Goal: Transaction & Acquisition: Purchase product/service

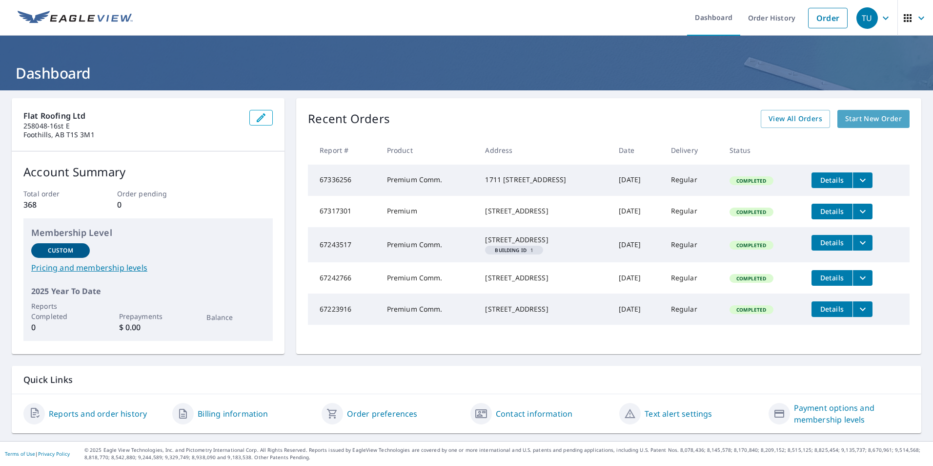
click at [861, 117] on span "Start New Order" at bounding box center [873, 119] width 57 height 12
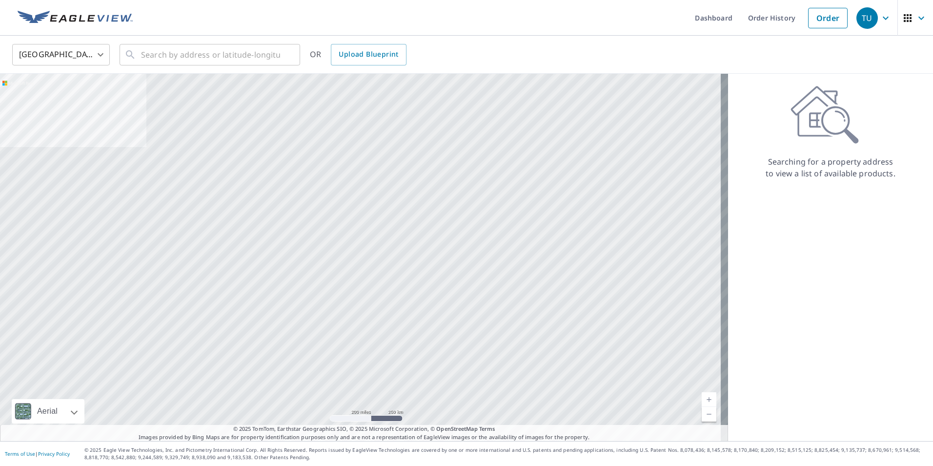
click at [99, 53] on body "TU TU Dashboard Order History Order TU United States US ​ ​ OR Upload Blueprint…" at bounding box center [466, 233] width 933 height 466
click at [73, 101] on li "[GEOGRAPHIC_DATA]" at bounding box center [61, 99] width 98 height 18
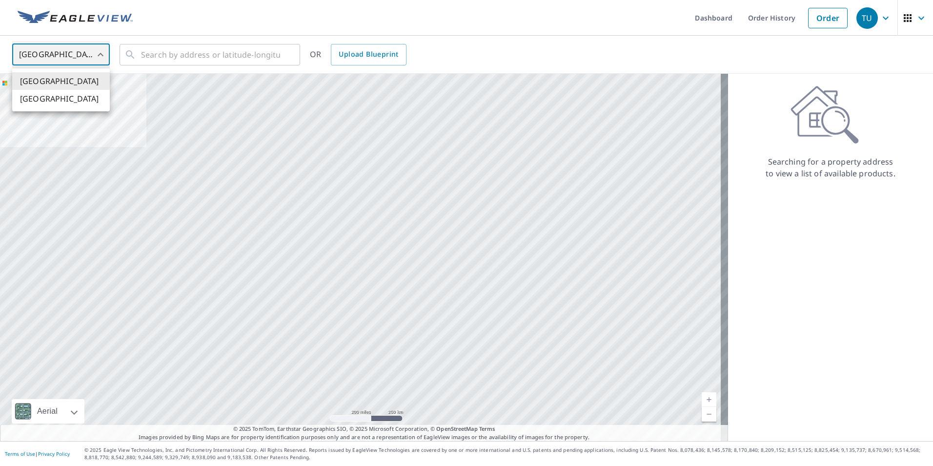
type input "CA"
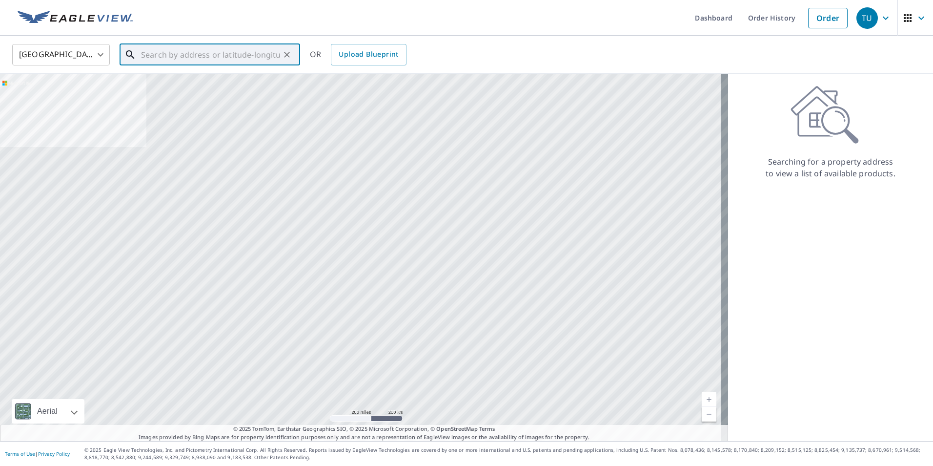
click at [148, 54] on input "text" at bounding box center [210, 54] width 139 height 27
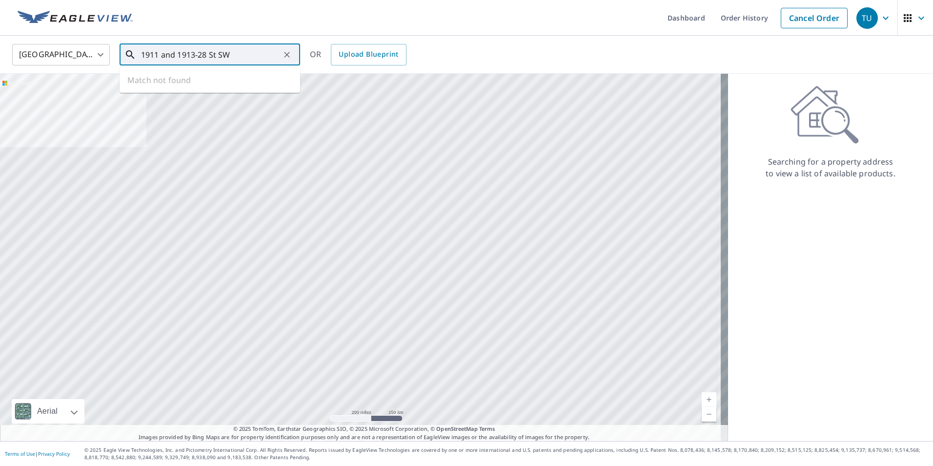
click at [196, 54] on input "1911 and 1913-28 St SW" at bounding box center [210, 54] width 139 height 27
click at [217, 86] on span "[STREET_ADDRESS]" at bounding box center [215, 83] width 153 height 12
type input "[STREET_ADDRESS]"
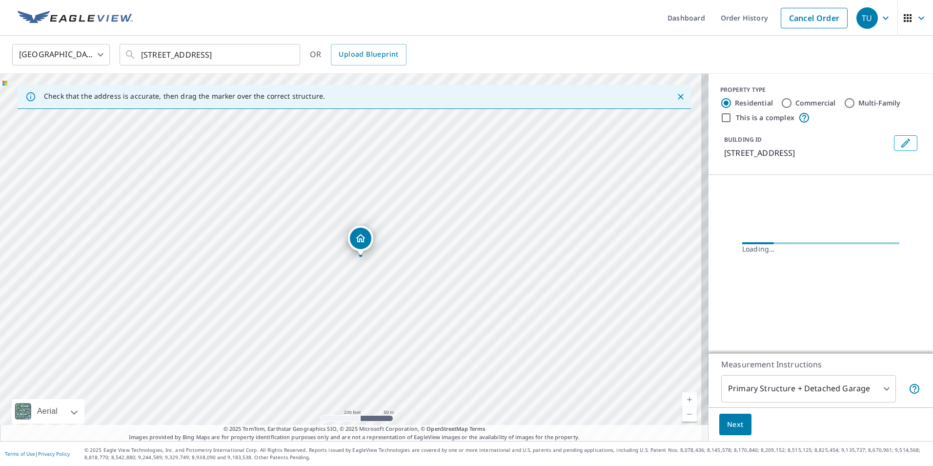
click at [683, 401] on link "Current Level 17, Zoom In" at bounding box center [689, 399] width 15 height 15
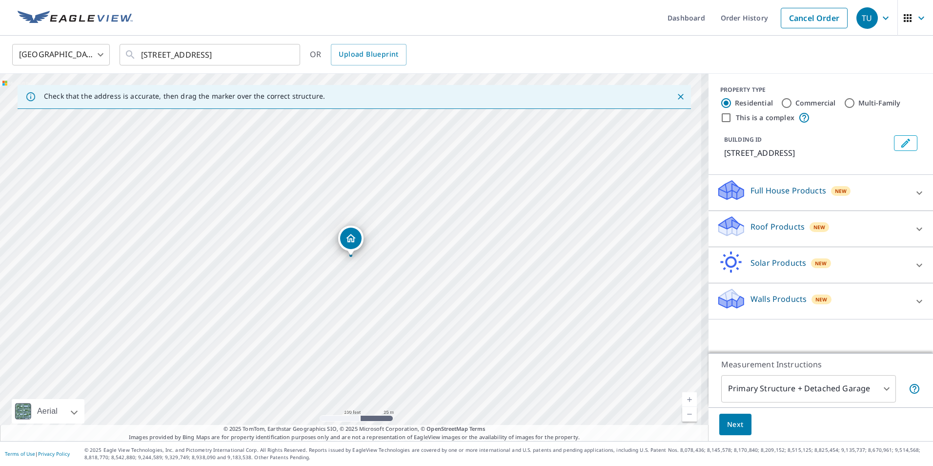
click at [683, 401] on link "Current Level 18, Zoom In" at bounding box center [689, 399] width 15 height 15
click at [683, 401] on link "Current Level 19, Zoom In" at bounding box center [689, 399] width 15 height 15
drag, startPoint x: 344, startPoint y: 241, endPoint x: 326, endPoint y: 226, distance: 23.2
click at [685, 400] on link "Current Level 20, Zoom In Disabled" at bounding box center [689, 399] width 15 height 15
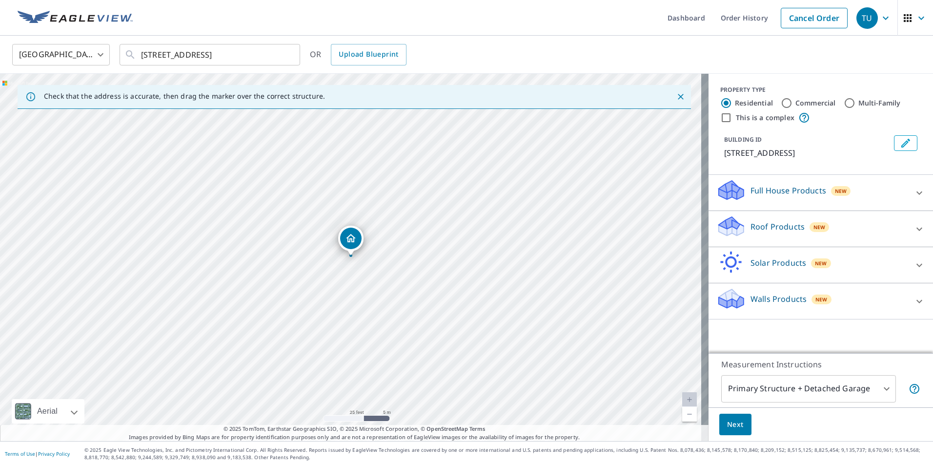
click at [737, 226] on icon at bounding box center [730, 226] width 29 height 23
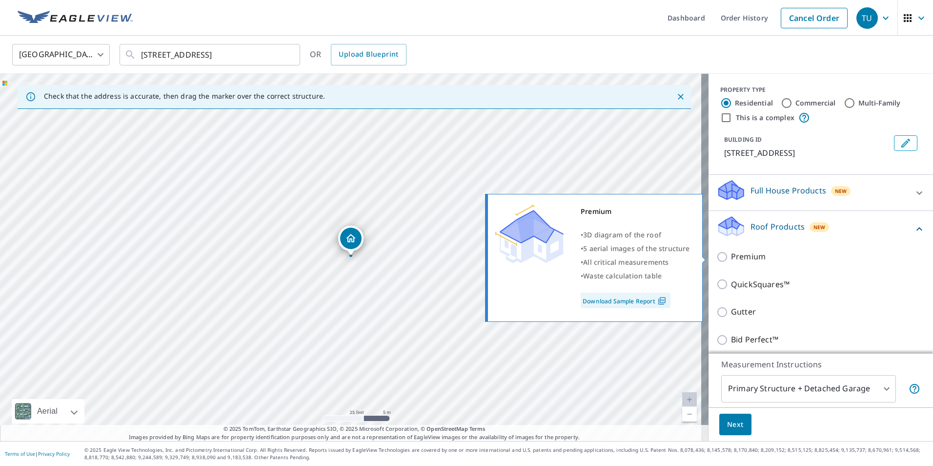
click at [716, 256] on input "Premium" at bounding box center [723, 257] width 15 height 12
checkbox input "true"
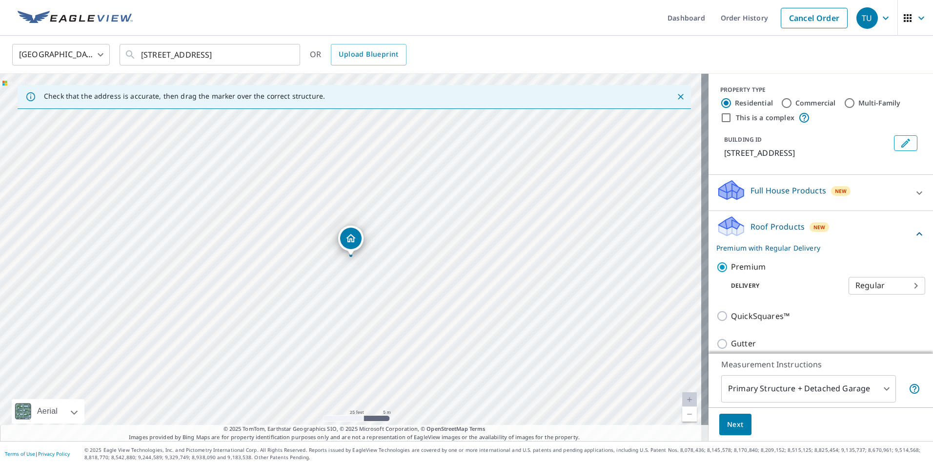
click at [730, 422] on span "Next" at bounding box center [735, 424] width 17 height 12
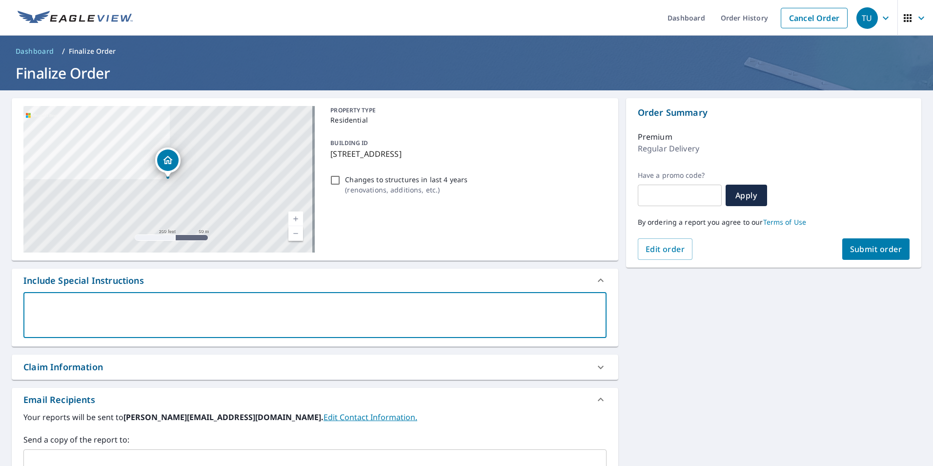
click at [54, 305] on textarea at bounding box center [314, 315] width 569 height 28
type textarea "F"
type textarea "x"
type textarea "Fl"
type textarea "x"
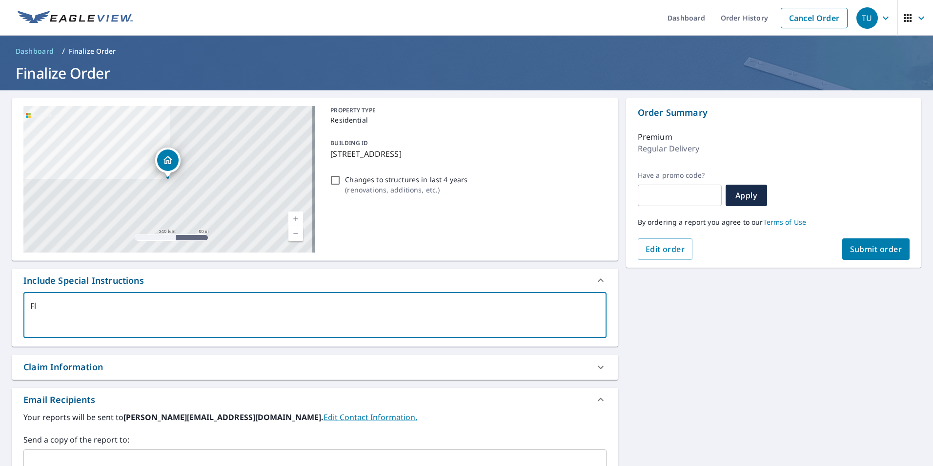
type textarea "Fla"
type textarea "x"
type textarea "Flat"
type textarea "x"
type textarea "Flat"
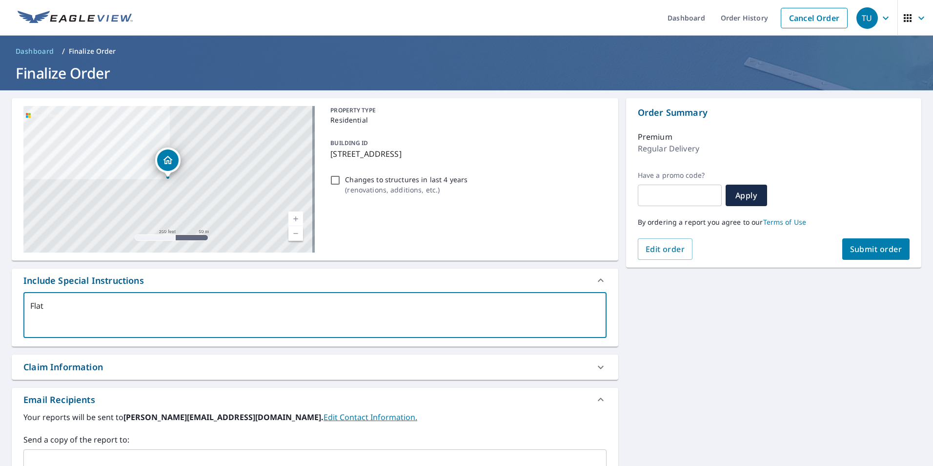
type textarea "x"
type textarea "Flat R"
type textarea "x"
type textarea "Flat Ro"
type textarea "x"
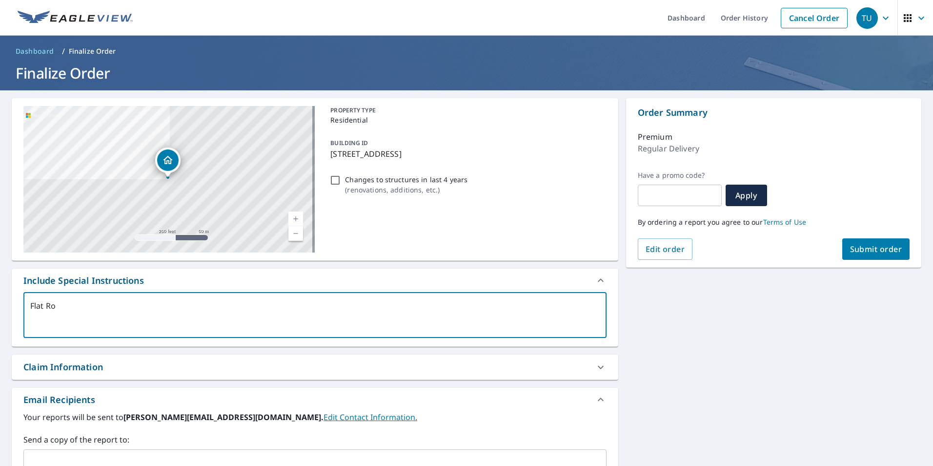
type textarea "Flat Roo"
type textarea "x"
type textarea "Flat Roof"
type textarea "x"
type textarea "Flat Roofi"
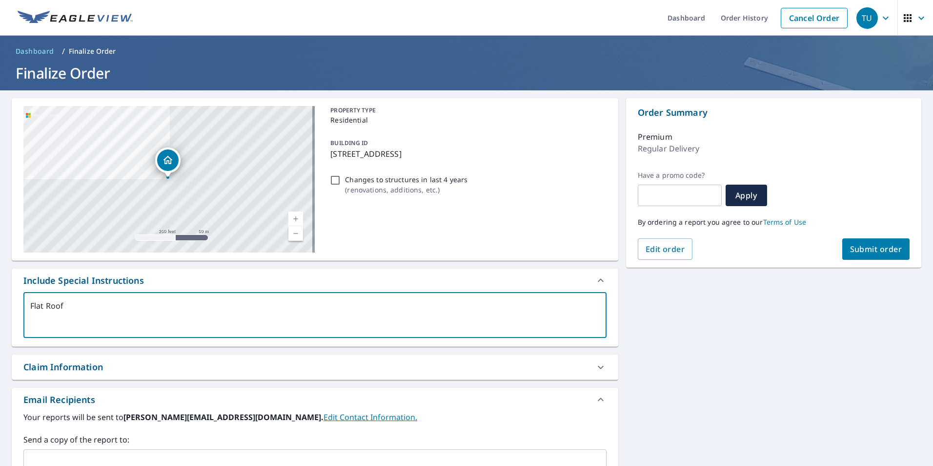
type textarea "x"
type textarea "Flat Roofin"
type textarea "x"
type textarea "Flat Roofing"
type textarea "x"
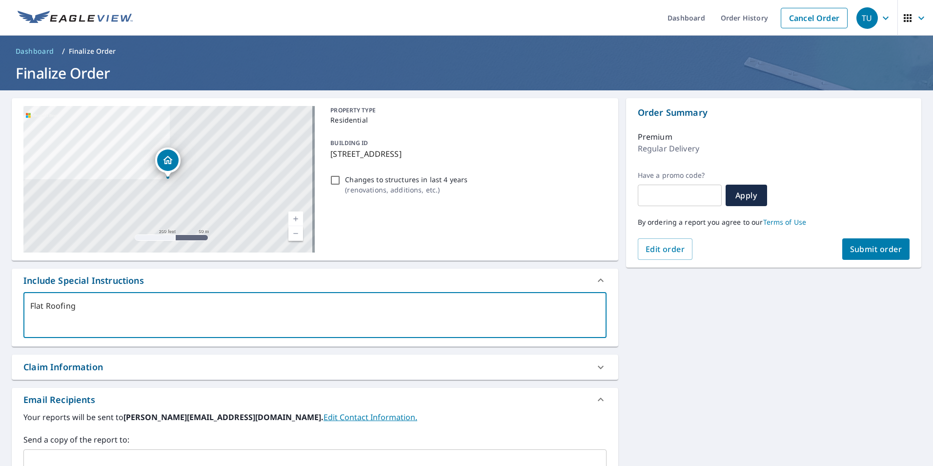
type textarea "Flat Roofing"
type textarea "x"
type textarea "Flat Roofing L"
type textarea "x"
type textarea "Flat Roofing Lt"
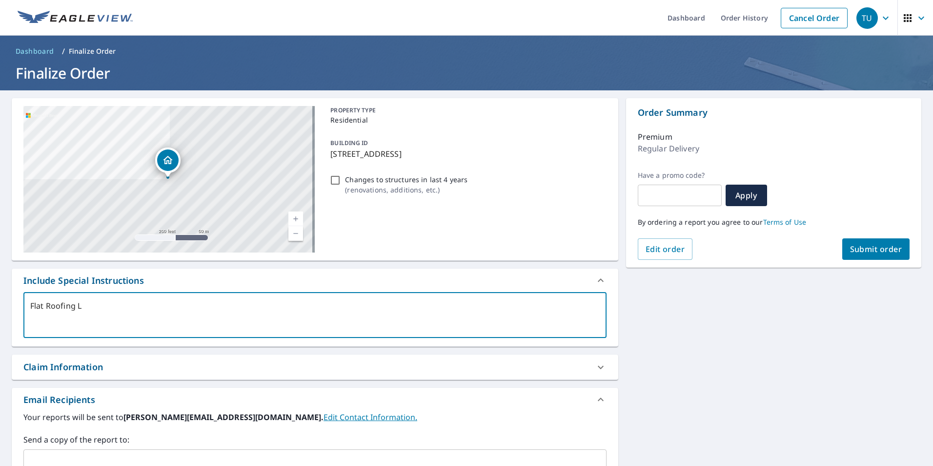
type textarea "x"
type textarea "Flat Roofing Ltd"
type textarea "x"
type textarea "Flat Roofing Ltd"
type textarea "x"
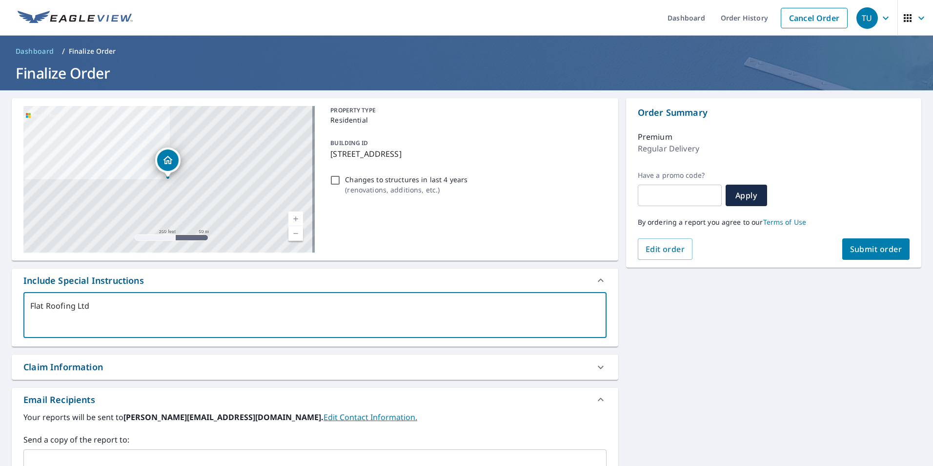
type textarea "Flat Roofing Ltd a"
type textarea "x"
type textarea "Flat Roofing Ltd as"
type textarea "x"
type textarea "Flat Roofing Ltd ass"
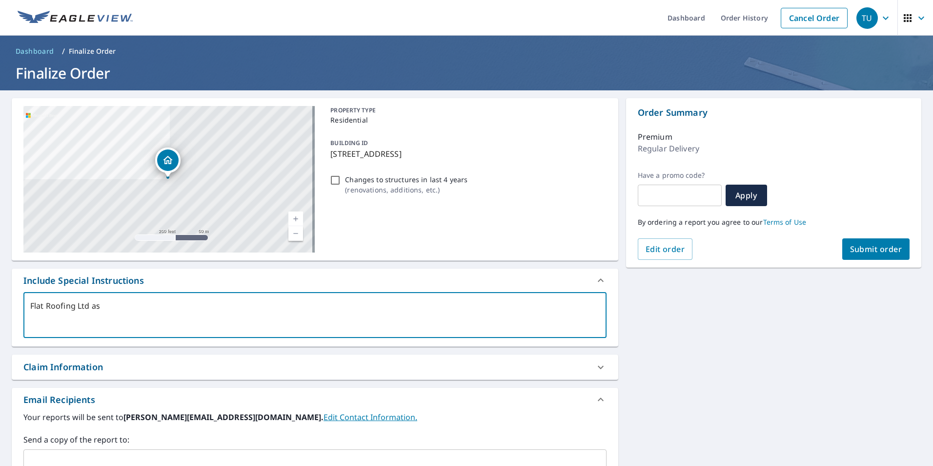
type textarea "x"
type textarea "Flat Roofing Ltd assu"
type textarea "x"
type textarea "Flat Roofing Ltd assum"
type textarea "x"
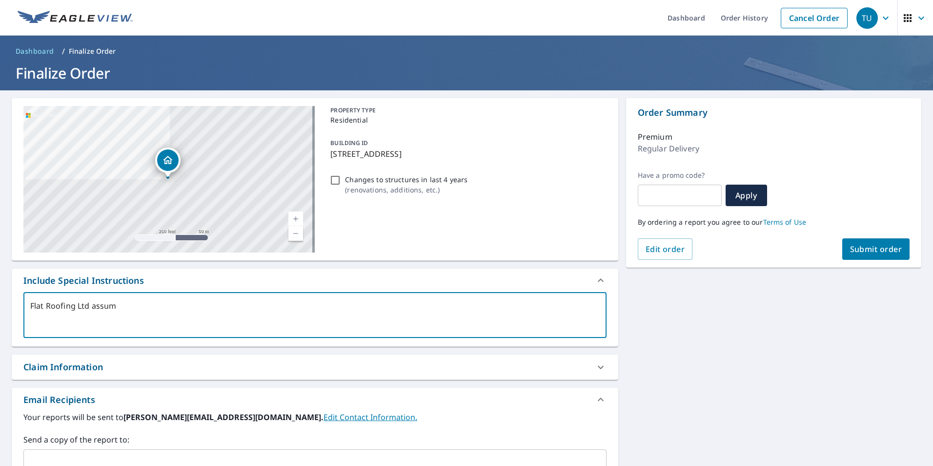
type textarea "Flat Roofing Ltd assume"
type textarea "x"
type textarea "Flat Roofing Ltd assumes"
type textarea "x"
type textarea "Flat Roofing Ltd assumes"
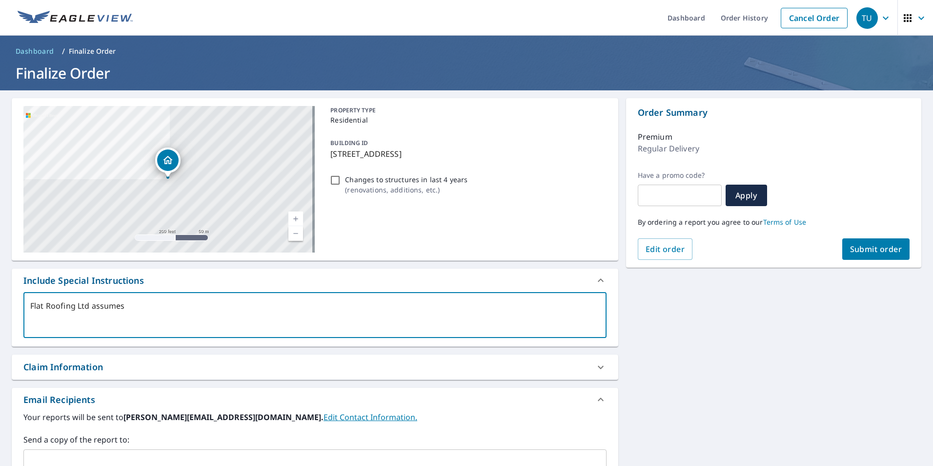
type textarea "x"
type textarea "Flat Roofing Ltd assumes t"
type textarea "x"
type textarea "Flat Roofing Ltd assumes th"
type textarea "x"
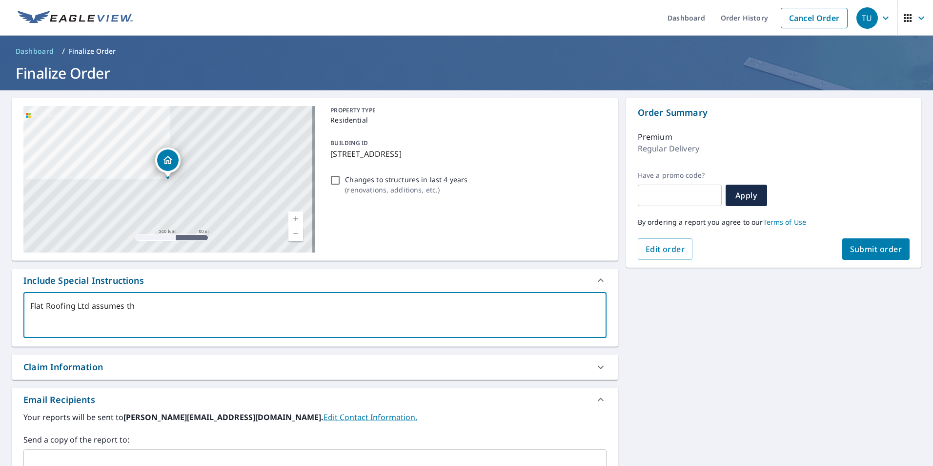
type textarea "Flat Roofing Ltd assumes tha"
type textarea "x"
type textarea "Flat Roofing Ltd assumes that"
type textarea "x"
type textarea "Flat Roofing Ltd assumes that"
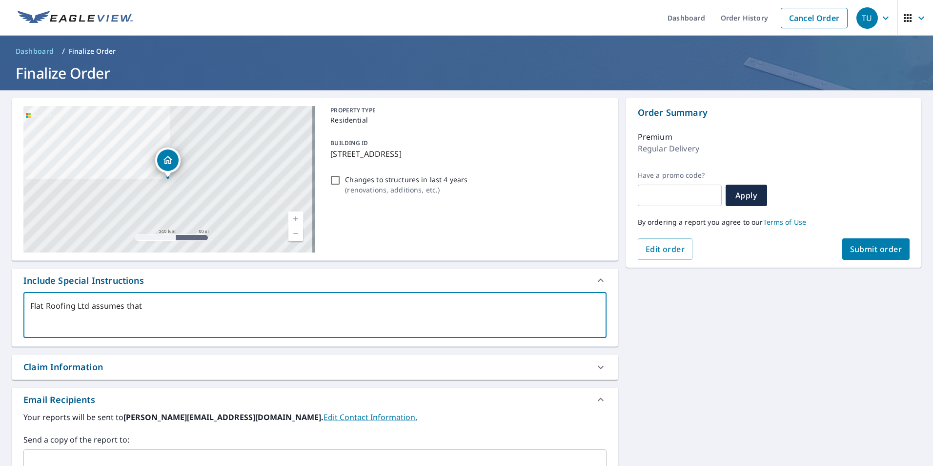
type textarea "x"
type textarea "Flat Roofing Ltd assumes that t"
type textarea "x"
type textarea "Flat Roofing Ltd assumes that th"
type textarea "x"
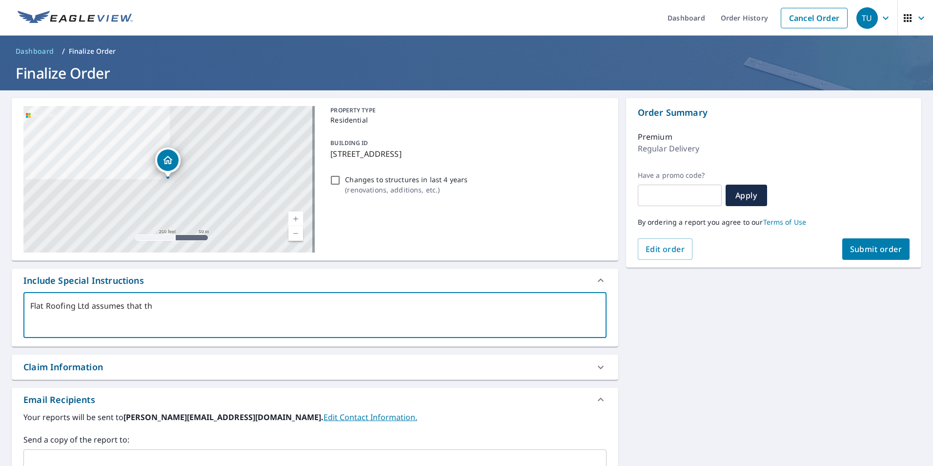
type textarea "Flat Roofing Ltd assumes that thi"
type textarea "x"
type textarea "Flat Roofing Ltd assumes that this"
type textarea "x"
type textarea "Flat Roofing Ltd assumes that this"
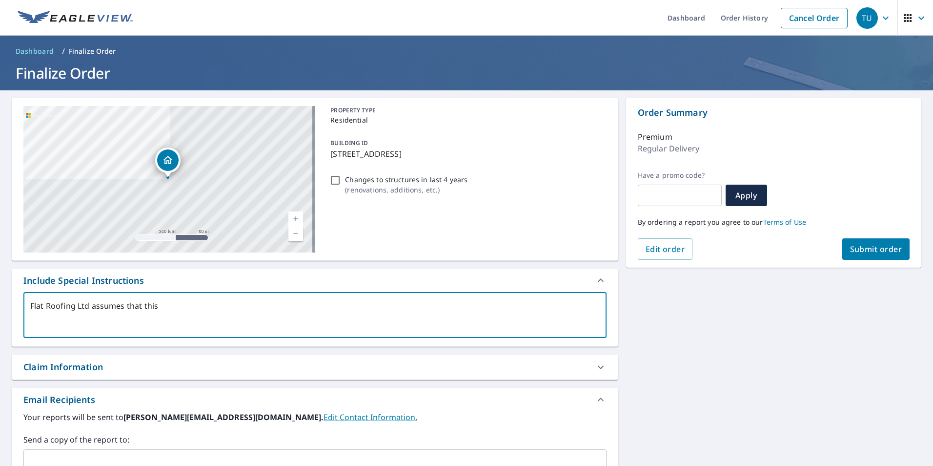
type textarea "x"
type textarea "Flat Roofing Ltd assumes that this i"
type textarea "x"
type textarea "Flat Roofing Ltd assumes that this is"
type textarea "x"
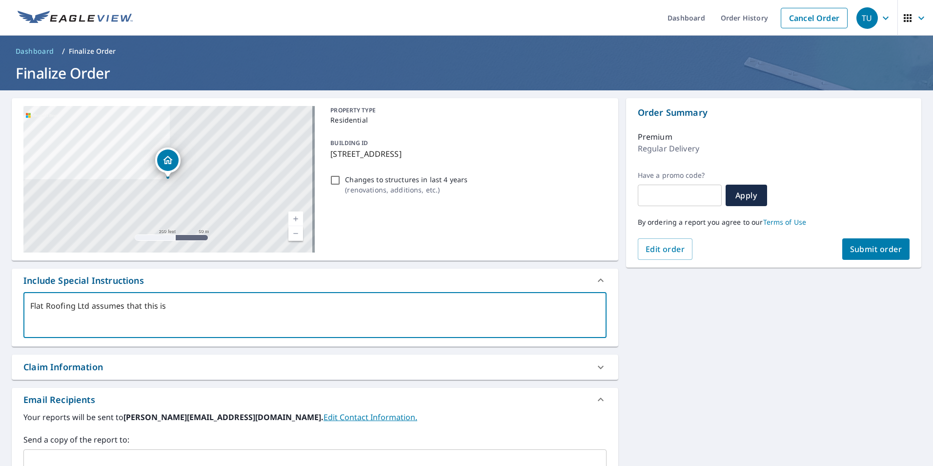
type textarea "Flat Roofing Ltd assumes that this is"
type textarea "x"
type textarea "Flat Roofing Ltd assumes that this is a"
type textarea "x"
type textarea "Flat Roofing Ltd assumes that this is a"
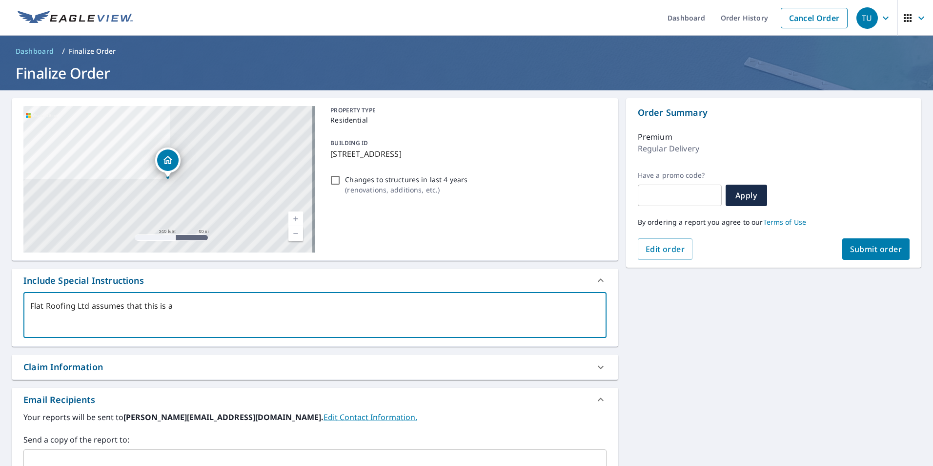
type textarea "x"
type textarea "Flat Roofing Ltd assumes that this is a d"
type textarea "x"
type textarea "Flat Roofing Ltd assumes that this is a du"
type textarea "x"
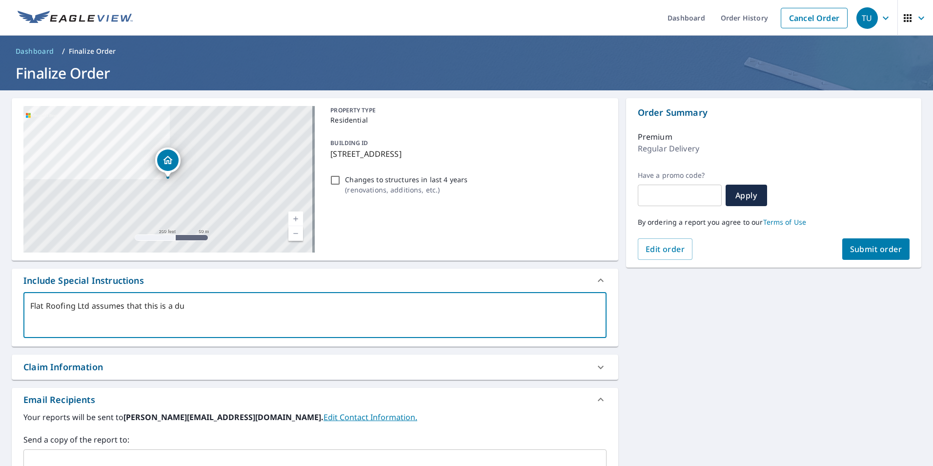
type textarea "Flat Roofing Ltd assumes that this is a dup"
type textarea "x"
type textarea "Flat Roofing Ltd assumes that this is a dupl"
type textarea "x"
type textarea "Flat Roofing Ltd assumes that this is a duple"
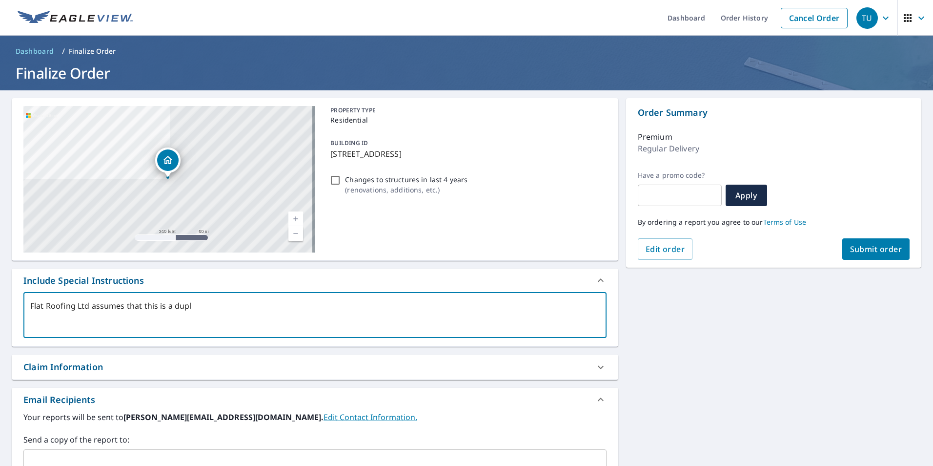
type textarea "x"
type textarea "Flat Roofing Ltd assumes that this is a duplex"
type textarea "x"
type textarea "Flat Roofing Ltd assumes that this is a duplex,"
type textarea "x"
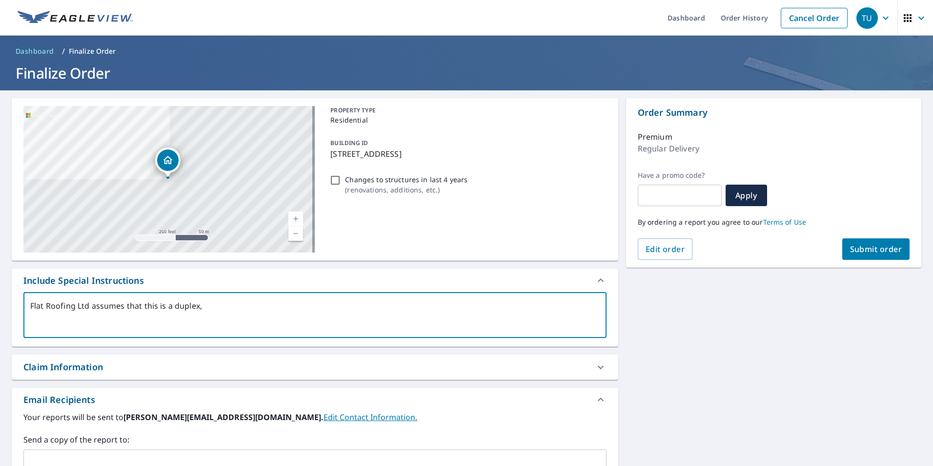
type textarea "Flat Roofing Ltd assumes that this is a duplex,"
type textarea "x"
type textarea "Flat Roofing Ltd assumes that this is a duplex, a"
type textarea "x"
type textarea "Flat Roofing Ltd assumes that this is a duplex, an"
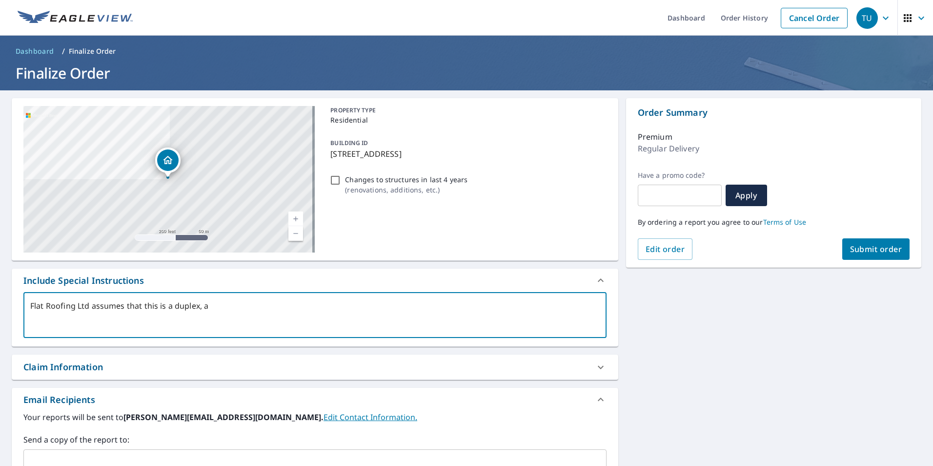
type textarea "x"
type textarea "Flat Roofing Ltd assumes that this is a duplex, and"
type textarea "x"
type textarea "Flat Roofing Ltd assumes that this is a duplex, and"
type textarea "x"
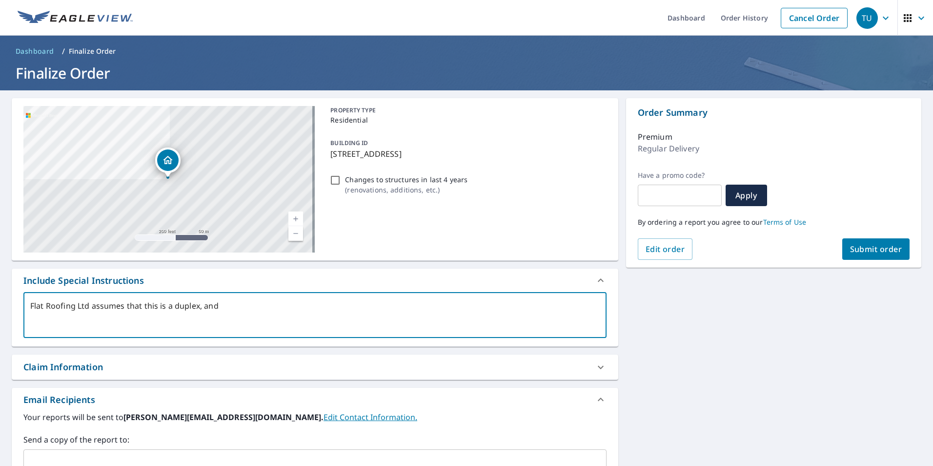
type textarea "Flat Roofing Ltd assumes that this is a duplex, and w"
type textarea "x"
type textarea "Flat Roofing Ltd assumes that this is a duplex, and we"
type textarea "x"
type textarea "Flat Roofing Ltd assumes that this is a duplex, and we"
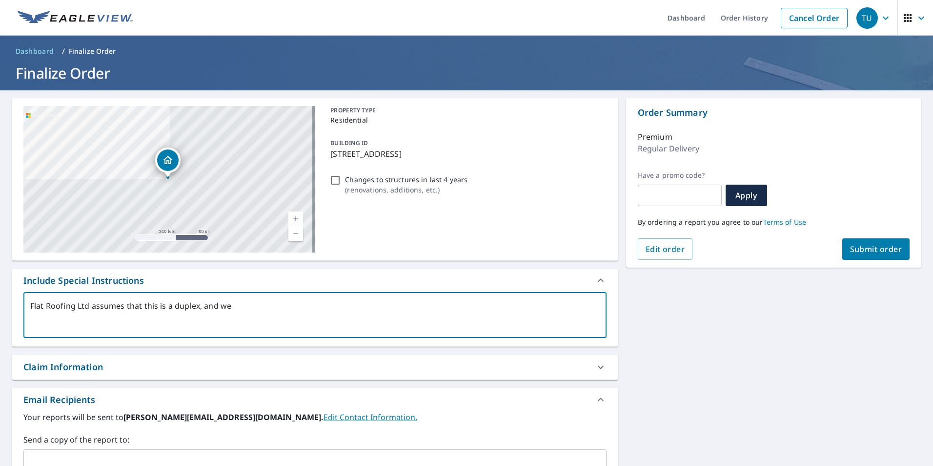
type textarea "x"
type textarea "Flat Roofing Ltd assumes that this is a duplex, and we n"
type textarea "x"
type textarea "Flat Roofing Ltd assumes that this is a duplex, and we ne"
type textarea "x"
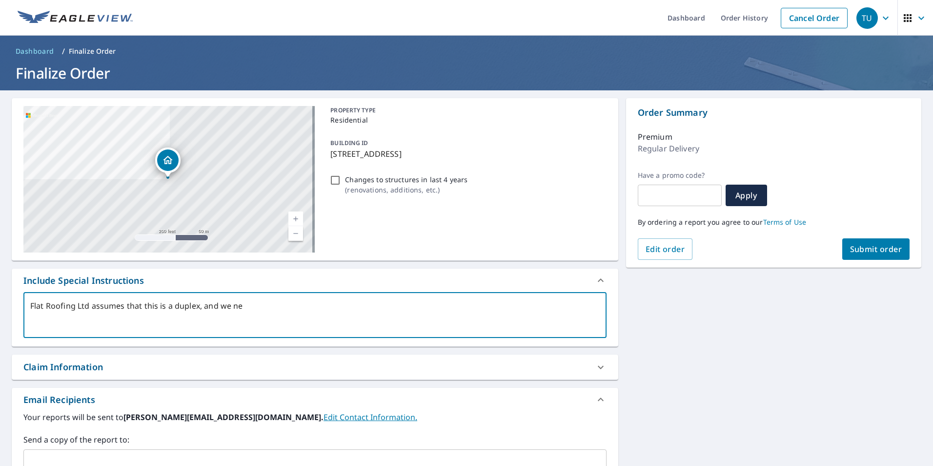
type textarea "Flat Roofing Ltd assumes that this is a duplex, and we nee"
type textarea "x"
type textarea "Flat Roofing Ltd assumes that this is a duplex, and we need"
type textarea "x"
type textarea "Flat Roofing Ltd assumes that this is a duplex, and we need"
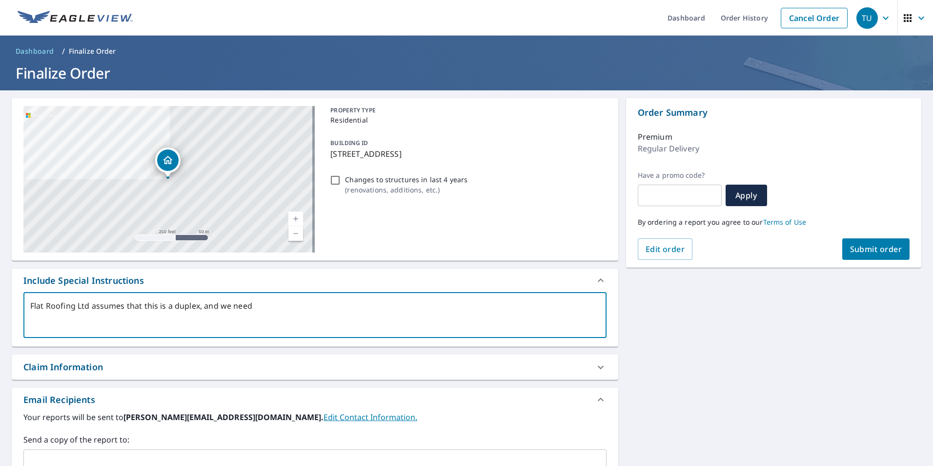
type textarea "x"
type textarea "Flat Roofing Ltd assumes that this is a duplex, and we need b"
type textarea "x"
type textarea "Flat Roofing Ltd assumes that this is a duplex, and we need bo"
type textarea "x"
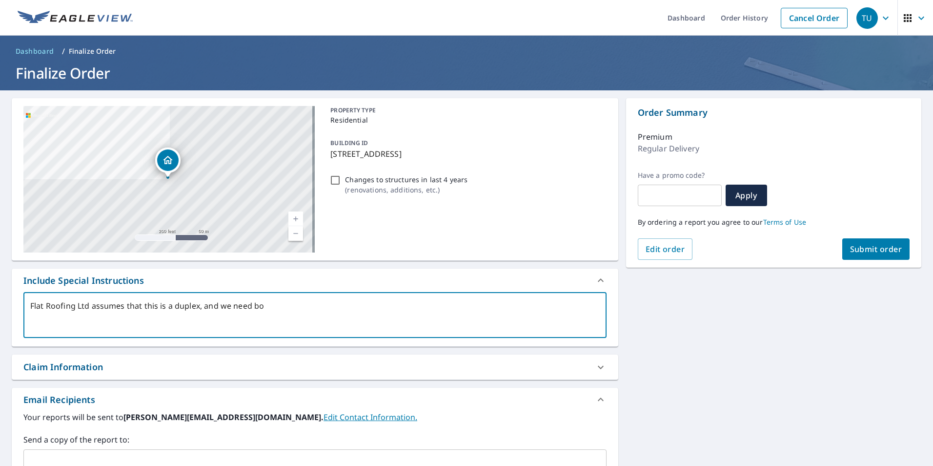
type textarea "Flat Roofing Ltd assumes that this is a duplex, and we need bot"
type textarea "x"
type textarea "Flat Roofing Ltd assumes that this is a duplex, and we need both"
type textarea "x"
type textarea "Flat Roofing Ltd assumes that this is a duplex, and we need both"
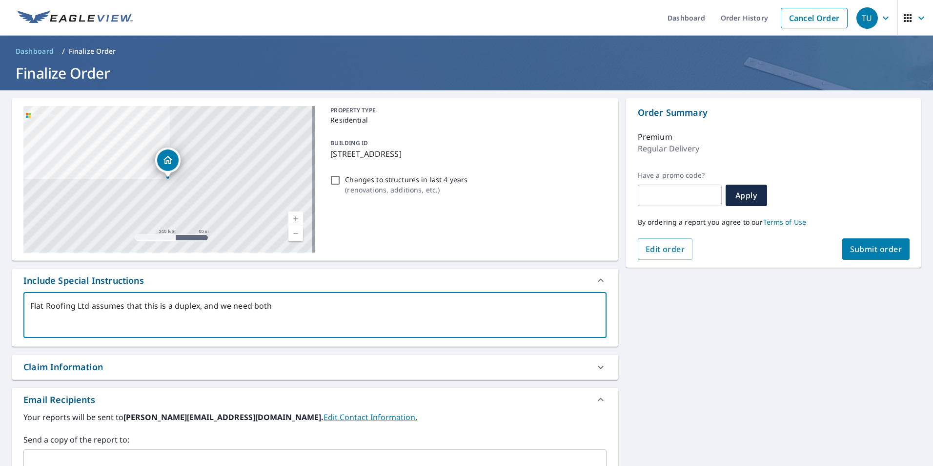
type textarea "x"
type textarea "Flat Roofing Ltd assumes that this is a duplex, and we need both 1"
type textarea "x"
type textarea "Flat Roofing Ltd assumes that this is a duplex, and we need both 19"
type textarea "x"
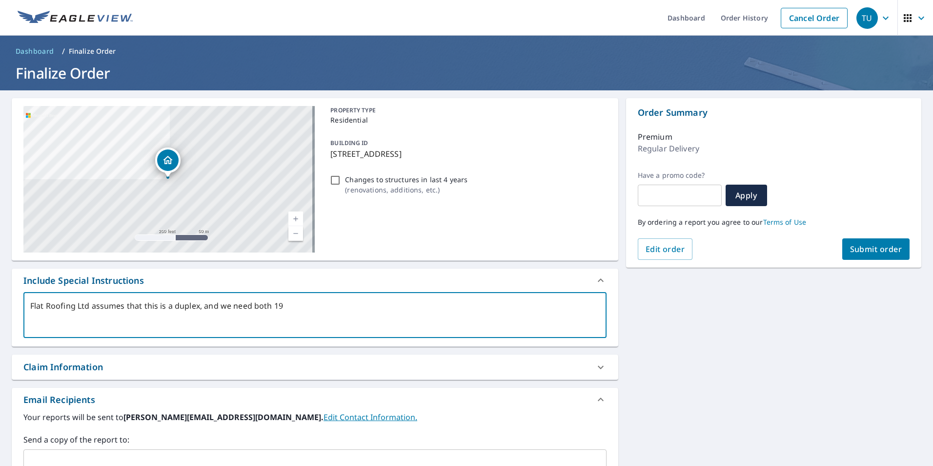
type textarea "Flat Roofing Ltd assumes that this is a duplex, and we need both 191"
type textarea "x"
type textarea "Flat Roofing Ltd assumes that this is a duplex, and we need both 1911"
type textarea "x"
type textarea "Flat Roofing Ltd assumes that this is a duplex, and we need both 1911"
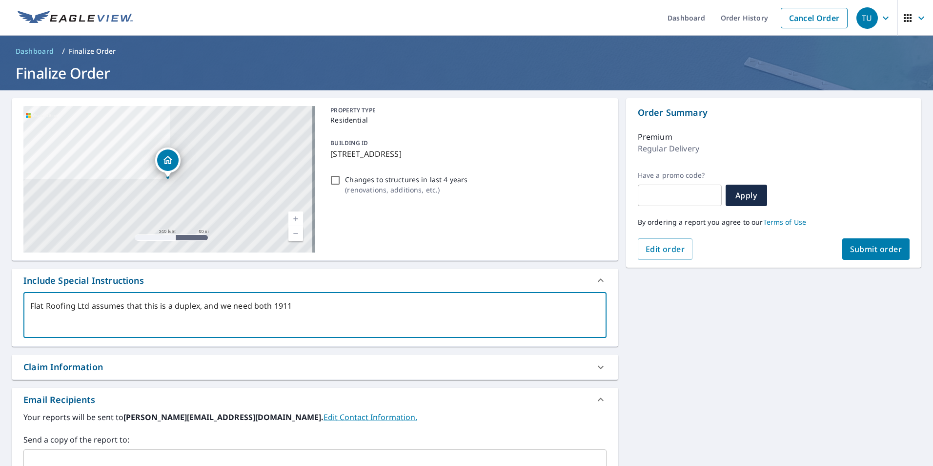
type textarea "x"
type textarea "Flat Roofing Ltd assumes that this is a duplex, and we need both 1911 a"
type textarea "x"
type textarea "Flat Roofing Ltd assumes that this is a duplex, and we need both 1911 an"
type textarea "x"
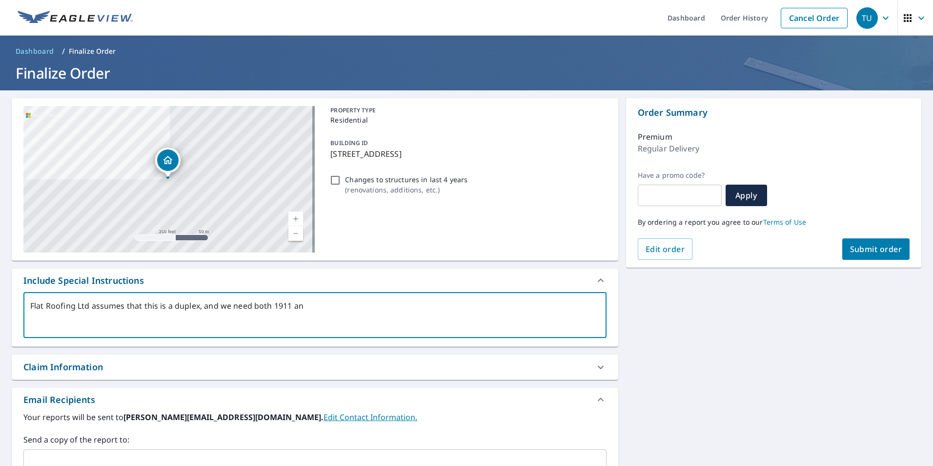
type textarea "Flat Roofing Ltd assumes that this is a duplex, and we need both 1911 and"
type textarea "x"
type textarea "Flat Roofing Ltd assumes that this is a duplex, and we need both 1911 and"
type textarea "x"
type textarea "Flat Roofing Ltd assumes that this is a duplex, and we need both 1911 and 1"
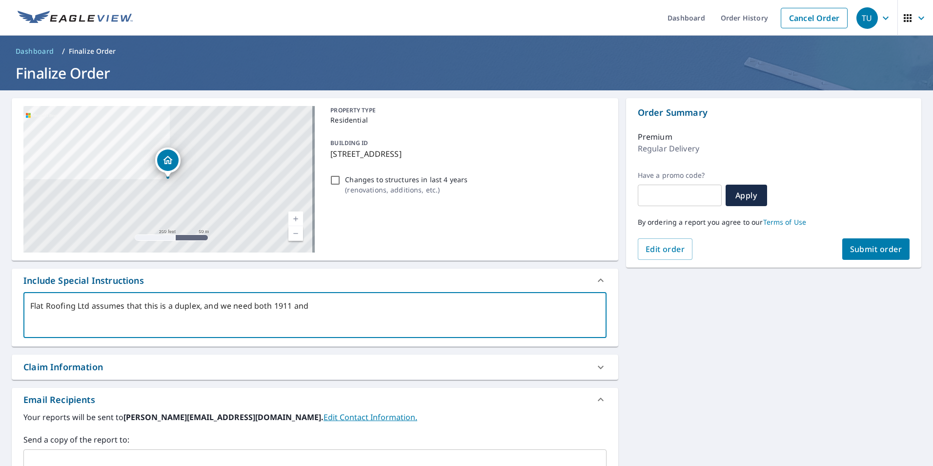
type textarea "x"
type textarea "Flat Roofing Ltd assumes that this is a duplex, and we need both 1911 and 19"
type textarea "x"
type textarea "Flat Roofing Ltd assumes that this is a duplex, and we need both 1911 and 191"
type textarea "x"
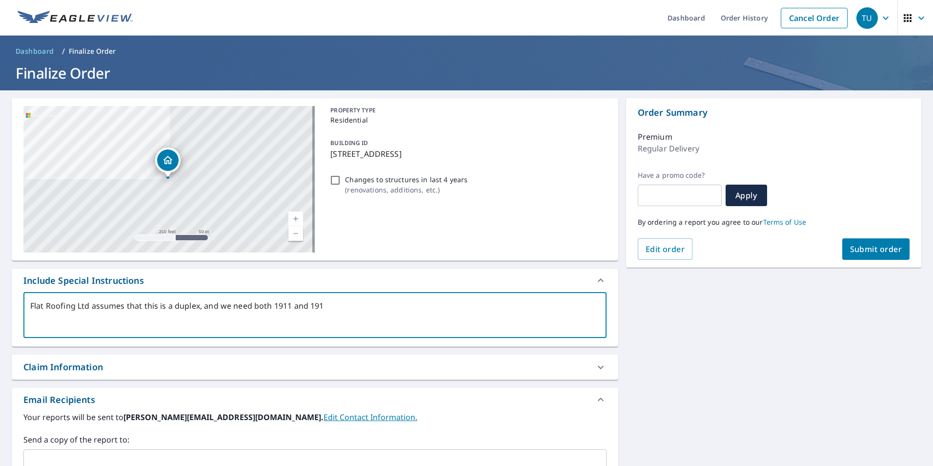
type textarea "Flat Roofing Ltd assumes that this is a duplex, and we need both 1911 and 1913"
type textarea "x"
type textarea "Flat Roofing Ltd assumes that this is a duplex, and we need both 1911 and 1913-"
type textarea "x"
type textarea "Flat Roofing Ltd assumes that this is a duplex, and we need both 1911 and 1913-"
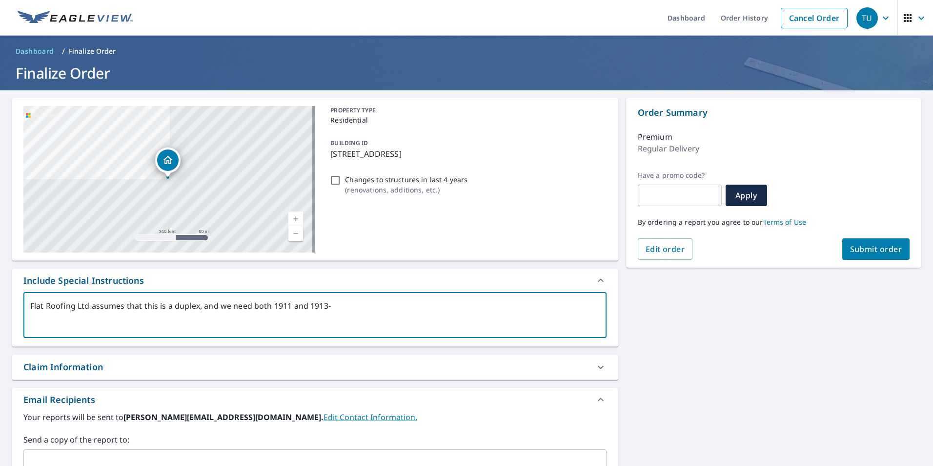
type textarea "x"
type textarea "Flat Roofing Ltd assumes that this is a duplex, and we need both 1911 and 1913-…"
type textarea "x"
type textarea "Flat Roofing Ltd assumes that this is a duplex, and we need both 1911 and 1913-…"
type textarea "x"
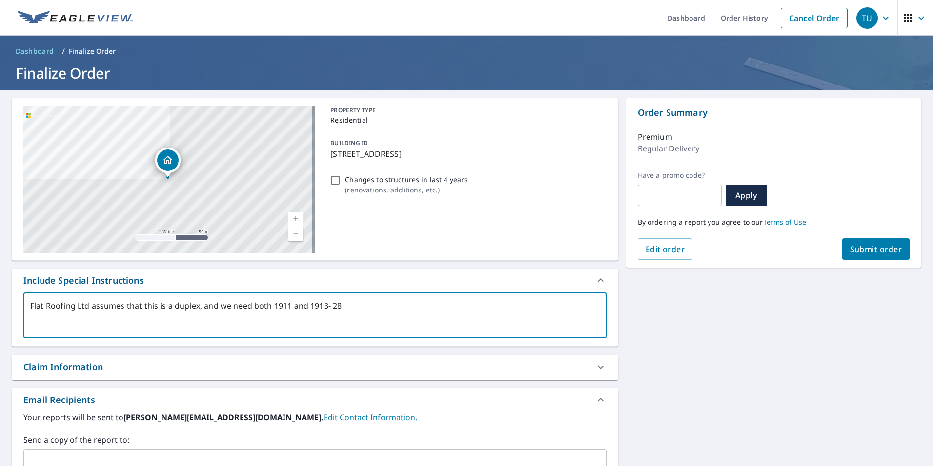
type textarea "Flat Roofing Ltd assumes that this is a duplex, and we need both 1911 and 1913-…"
type textarea "x"
type textarea "Flat Roofing Ltd assumes that this is a duplex, and we need both 1911 and 1913-…"
type textarea "x"
type textarea "Flat Roofing Ltd assumes that this is a duplex, and we need both 1911 and 1913-…"
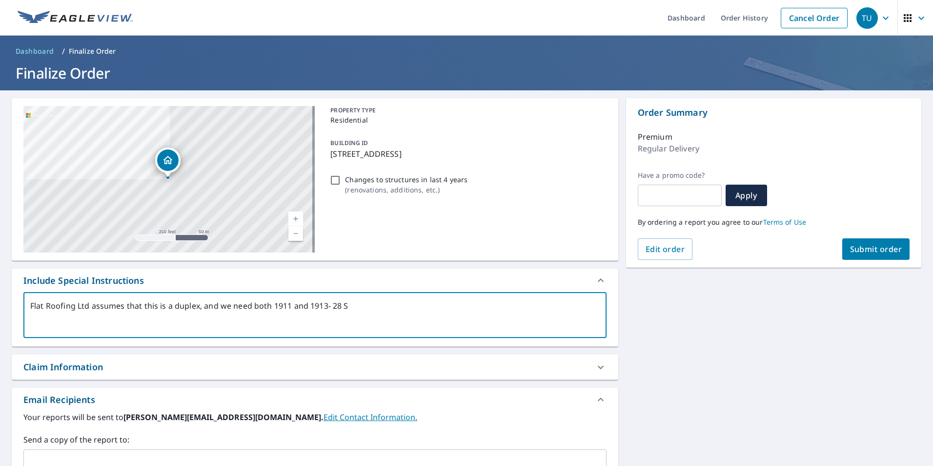
type textarea "x"
type textarea "Flat Roofing Ltd assumes that this is a duplex, and we need both 1911 and 1913-…"
type textarea "x"
type textarea "Flat Roofing Ltd assumes that this is a duplex, and we need both 1911 and 1913-…"
type textarea "x"
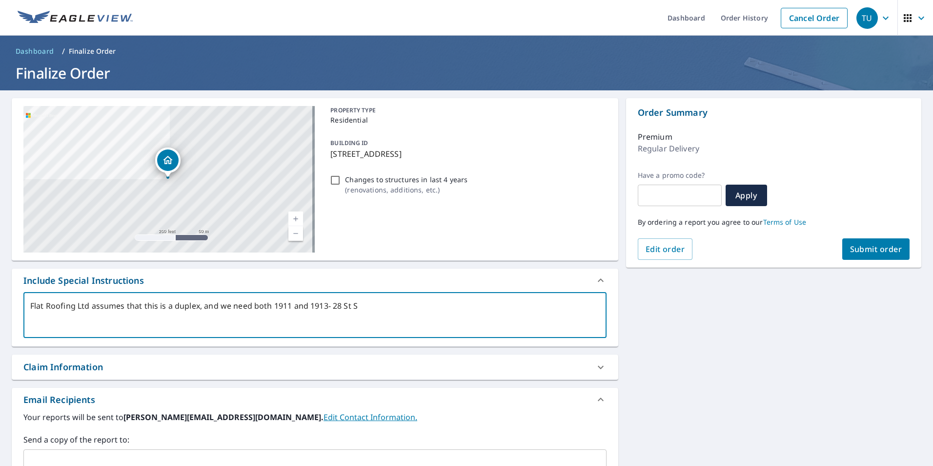
type textarea "Flat Roofing Ltd assumes that this is a duplex, and we need both 1911 and 1913-…"
type textarea "x"
type textarea "Flat Roofing Ltd assumes that this is a duplex, and we need both 1911 and [STRE…"
type textarea "x"
type textarea "Flat Roofing Ltd assumes that this is a duplex, and we need both 1911 and [STRE…"
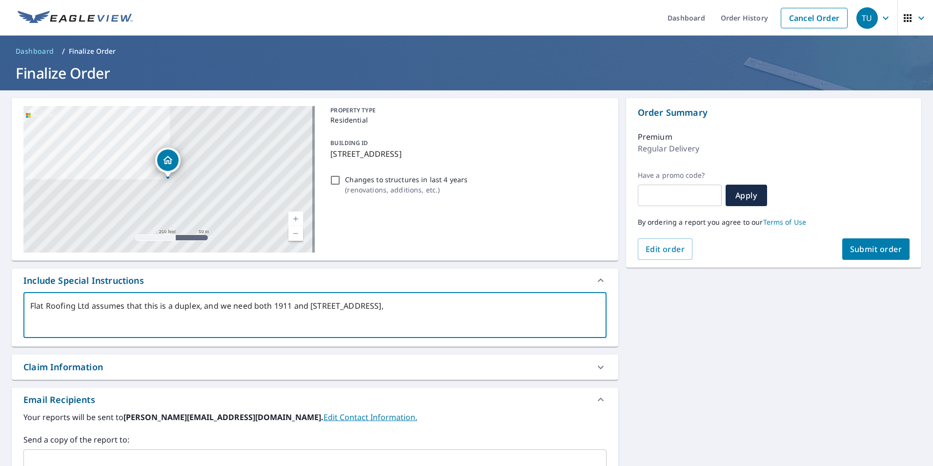
type textarea "x"
type textarea "Flat Roofing Ltd assumes that this is a duplex, and we need both 1911 and [STRE…"
type textarea "x"
type textarea "Flat Roofing Ltd assumes that this is a duplex, and we need both 1911 and [STRE…"
type textarea "x"
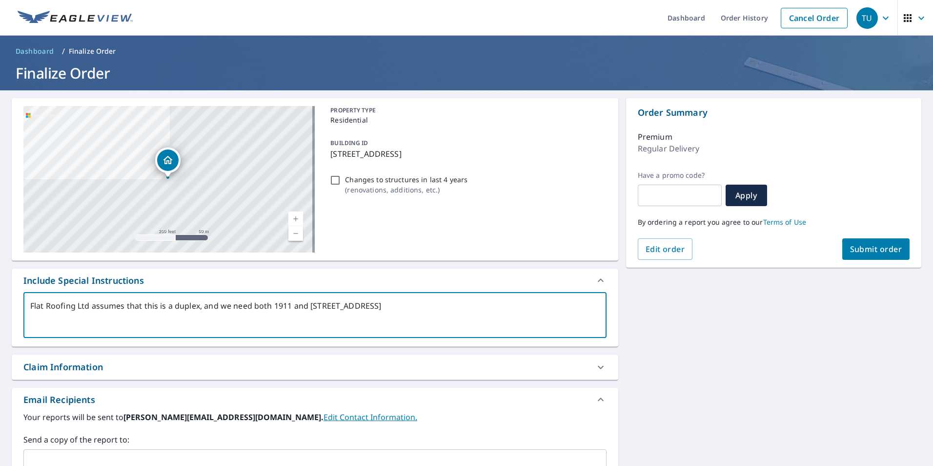
type textarea "Flat Roofing Ltd assumes that this is a duplex, and we need both 1911 and [STRE…"
type textarea "x"
type textarea "Flat Roofing Ltd assumes that this is a duplex, and we need both 1911 and [STRE…"
type textarea "x"
type textarea "Flat Roofing Ltd assumes that this is a duplex, and we need both 1911 and [STRE…"
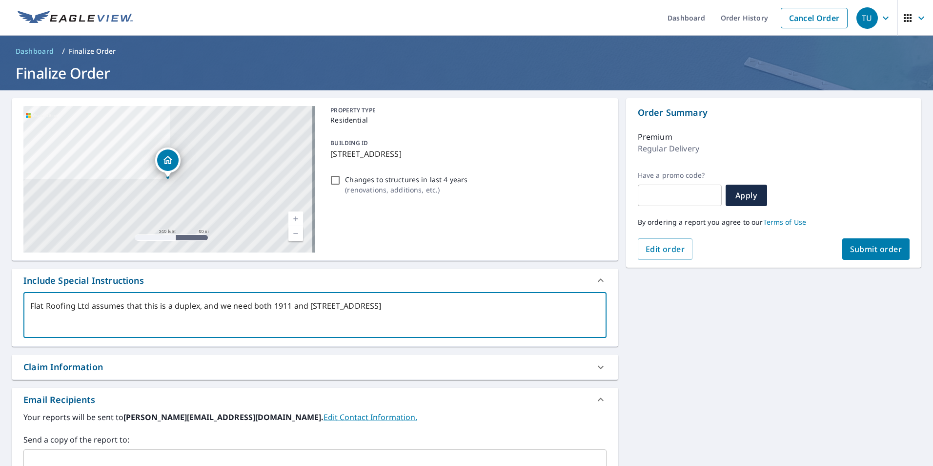
type textarea "x"
type textarea "Flat Roofing Ltd assumes that this is a duplex, and we need both 1911 and [STRE…"
type textarea "x"
type textarea "Flat Roofing Ltd assumes that this is a duplex, and we need both 1911 and [STRE…"
type textarea "x"
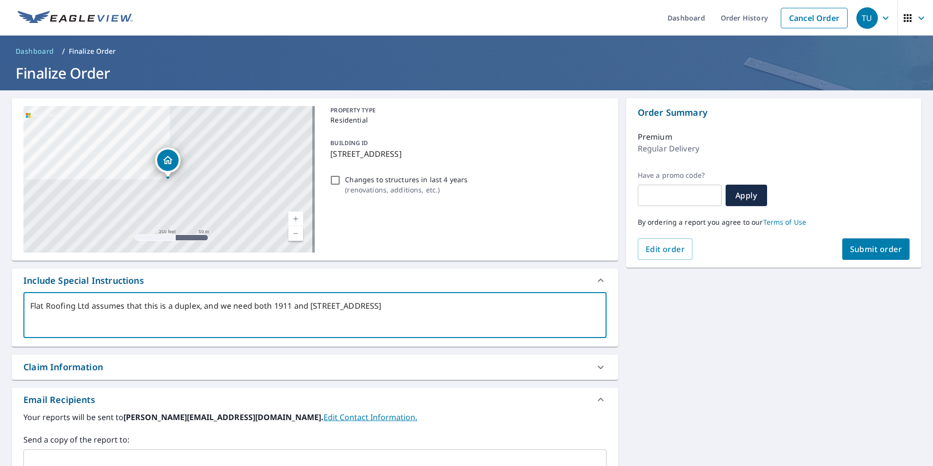
type textarea "Flat Roofing Ltd assumes that this is a duplex, and we need both 1911 and [STRE…"
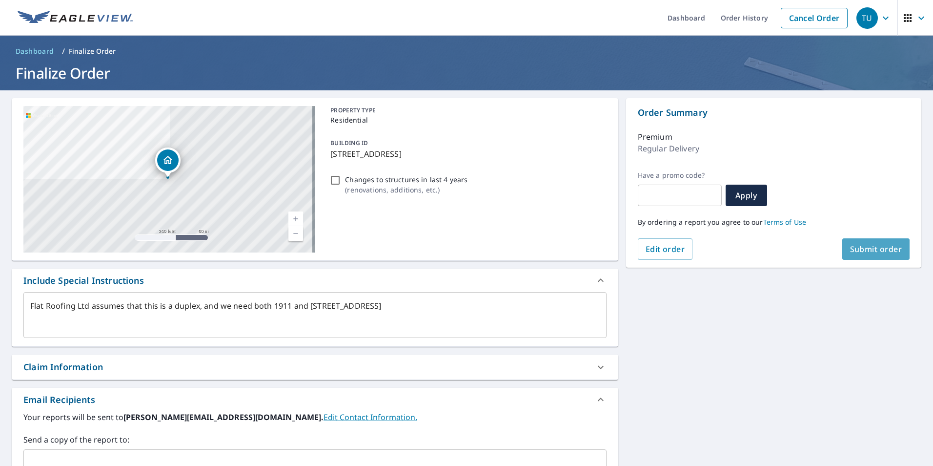
click at [853, 247] on span "Submit order" at bounding box center [876, 248] width 52 height 11
type textarea "x"
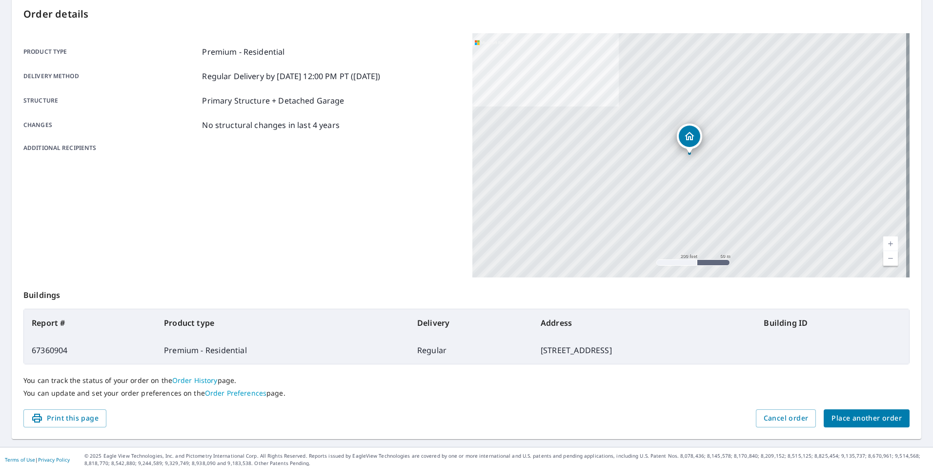
scroll to position [104, 0]
click at [55, 414] on span "Print this page" at bounding box center [64, 416] width 67 height 12
